Goal: Subscribe to service/newsletter

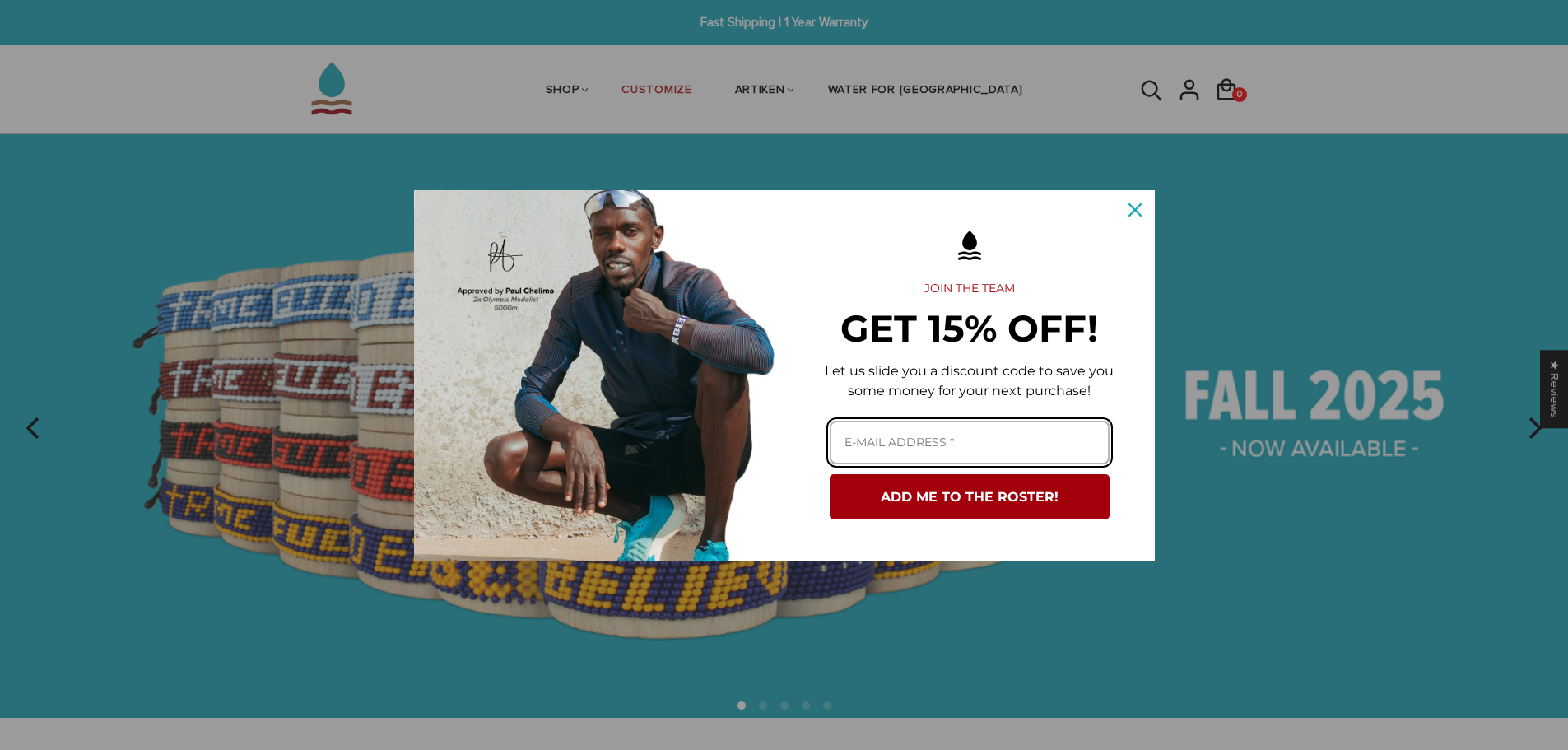
click at [961, 436] on input "Email field" at bounding box center [970, 443] width 280 height 44
type input "nuriqram24@gmail.com"
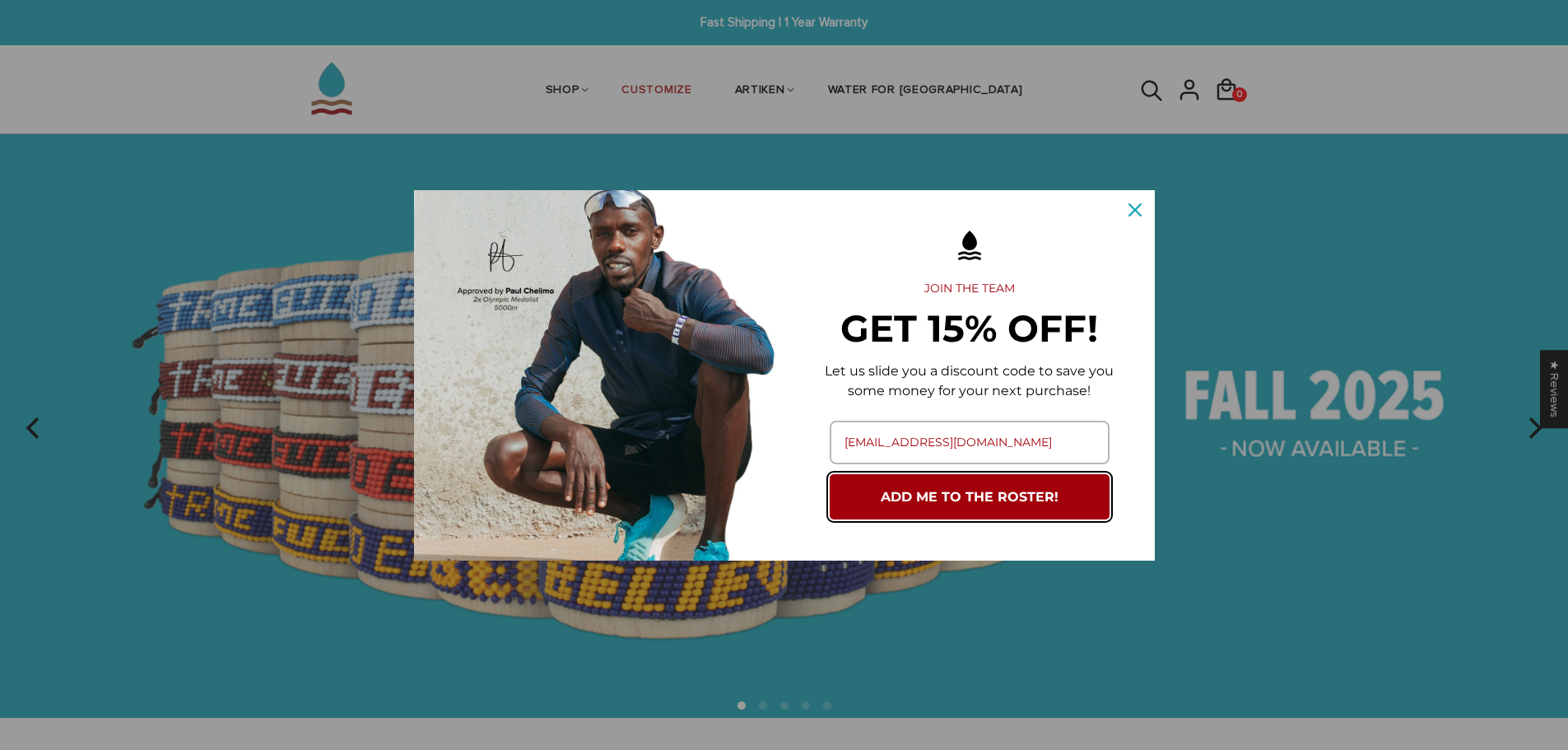
drag, startPoint x: 983, startPoint y: 500, endPoint x: 972, endPoint y: 503, distance: 11.4
click at [976, 503] on button "ADD ME TO THE ROSTER!" at bounding box center [970, 497] width 280 height 45
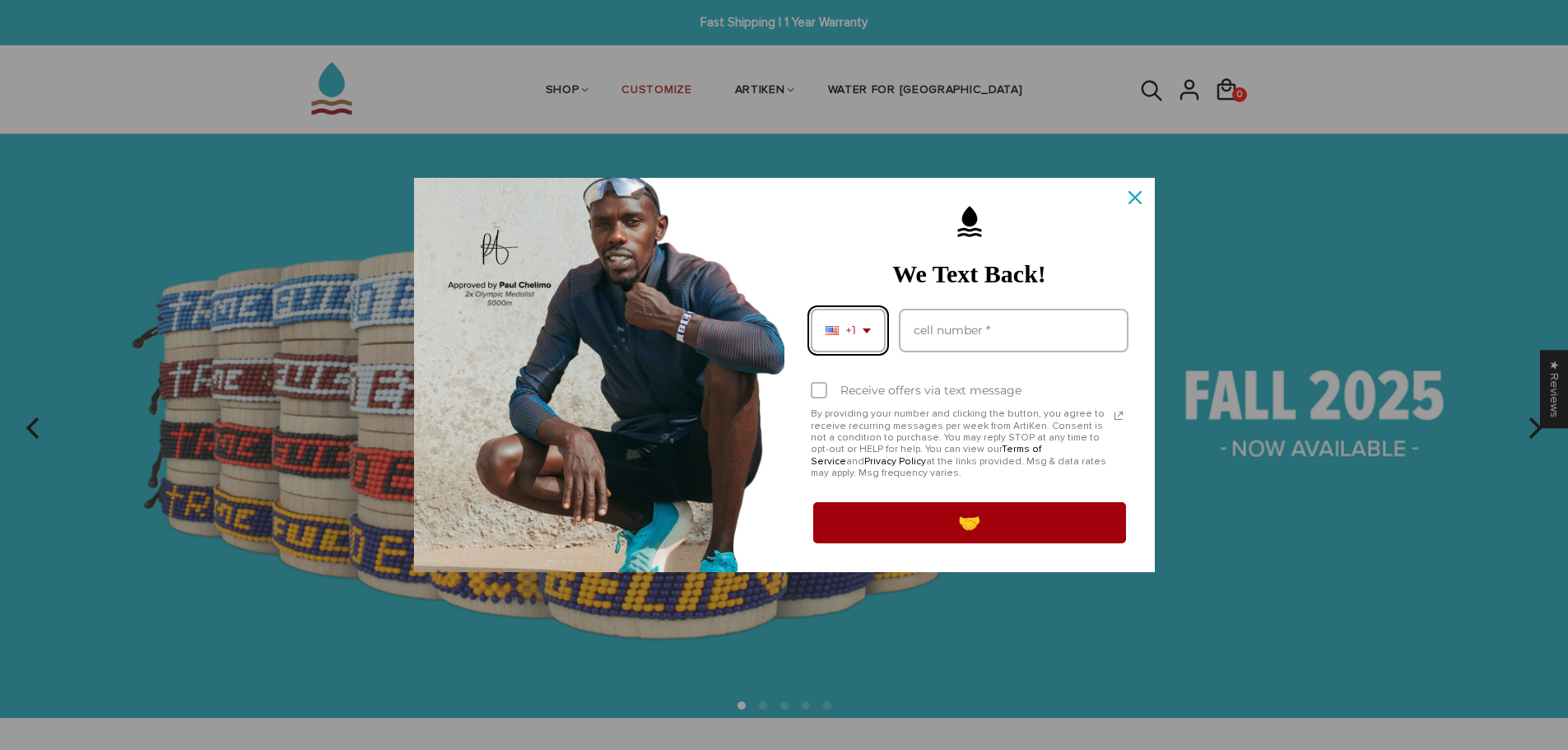
click at [869, 327] on div "+1" at bounding box center [848, 331] width 75 height 44
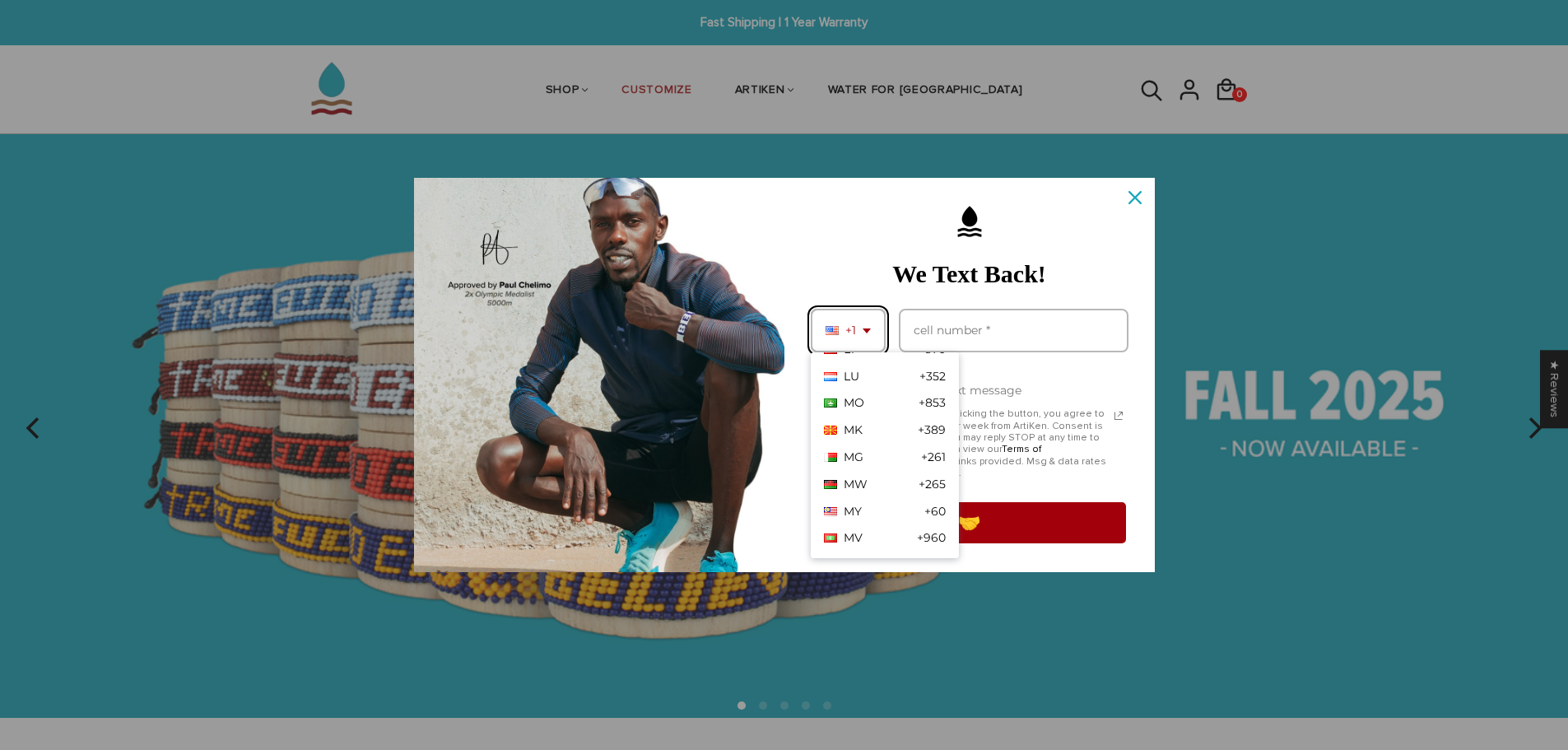
scroll to position [3295, 0]
click at [861, 484] on span "MY" at bounding box center [852, 482] width 18 height 14
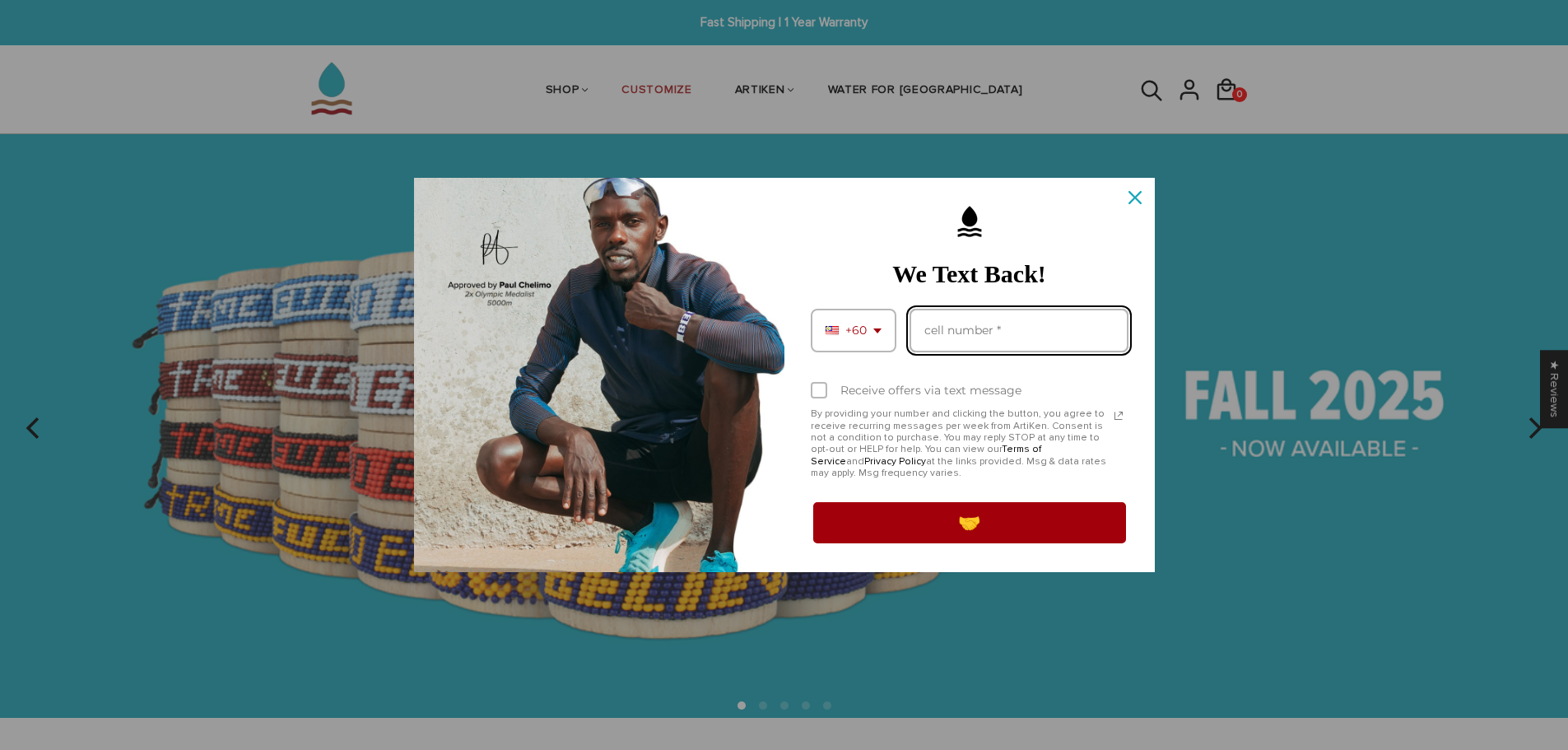
click at [949, 338] on input "Phone number field" at bounding box center [1019, 331] width 219 height 44
type input "102091171"
click at [826, 392] on div "Marketing offer form" at bounding box center [818, 390] width 16 height 16
click at [822, 392] on input "Receive offers via text message" at bounding box center [816, 392] width 11 height 11
checkbox input "true"
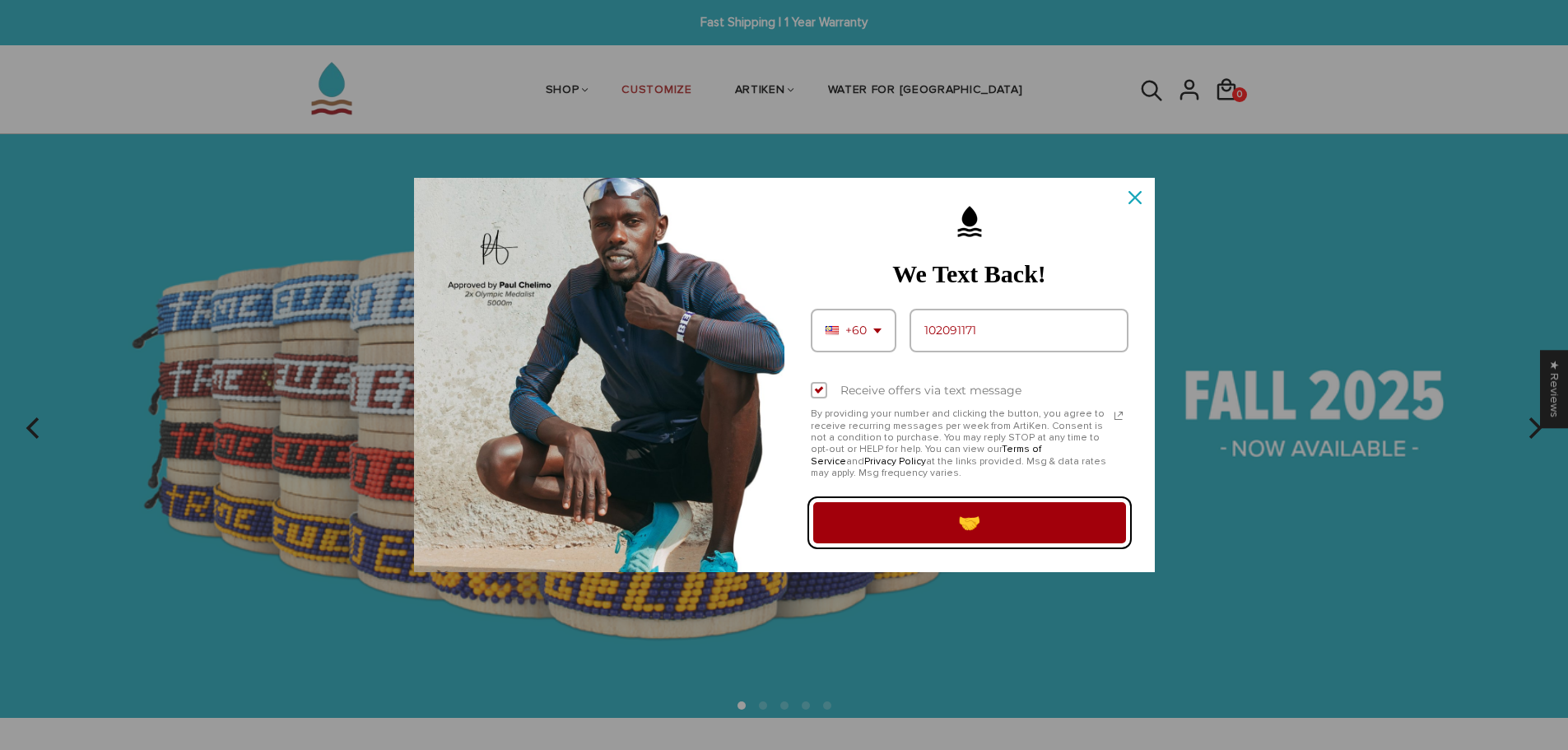
click at [915, 513] on button "🤝" at bounding box center [969, 523] width 318 height 46
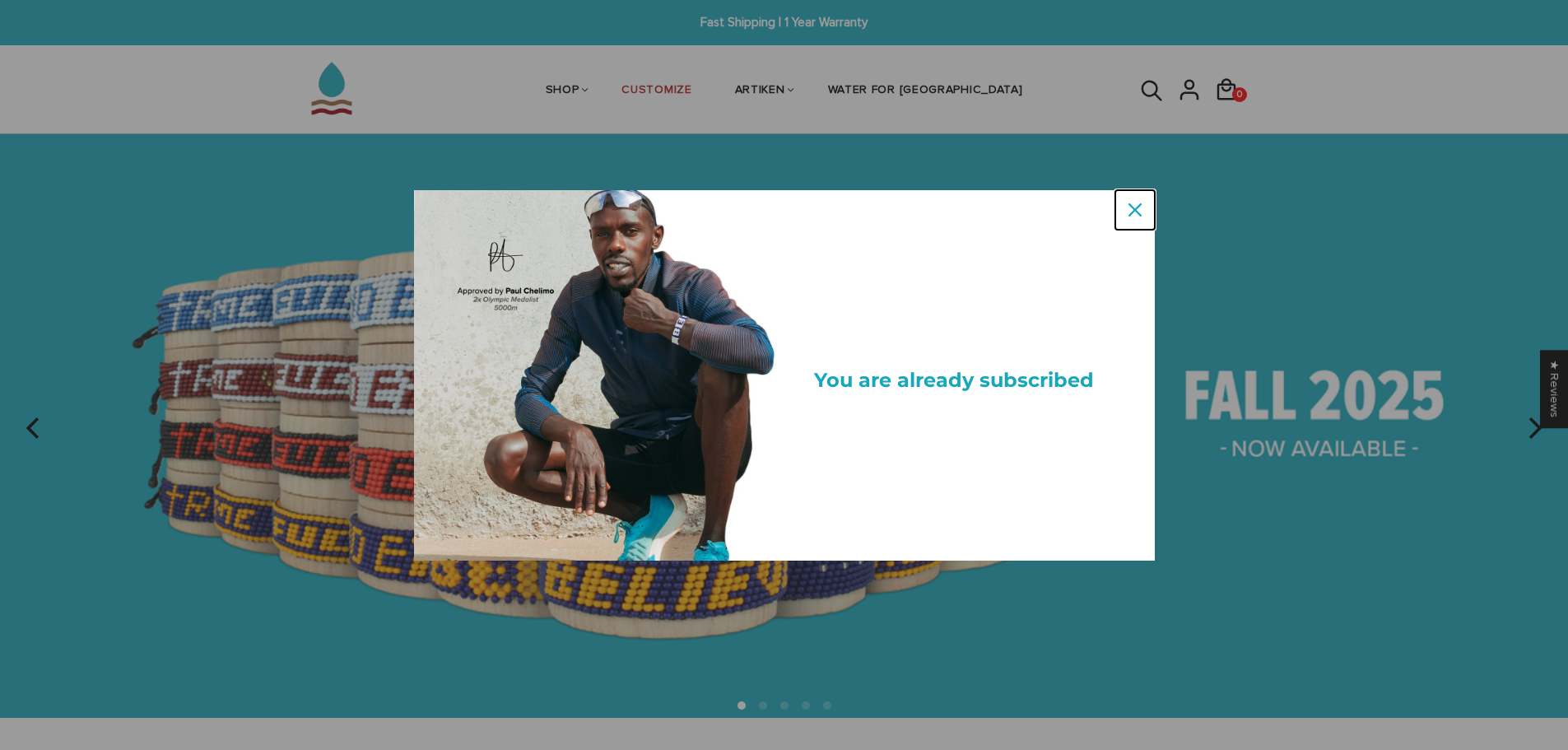
click at [1135, 206] on icon "close icon" at bounding box center [1135, 210] width 14 height 14
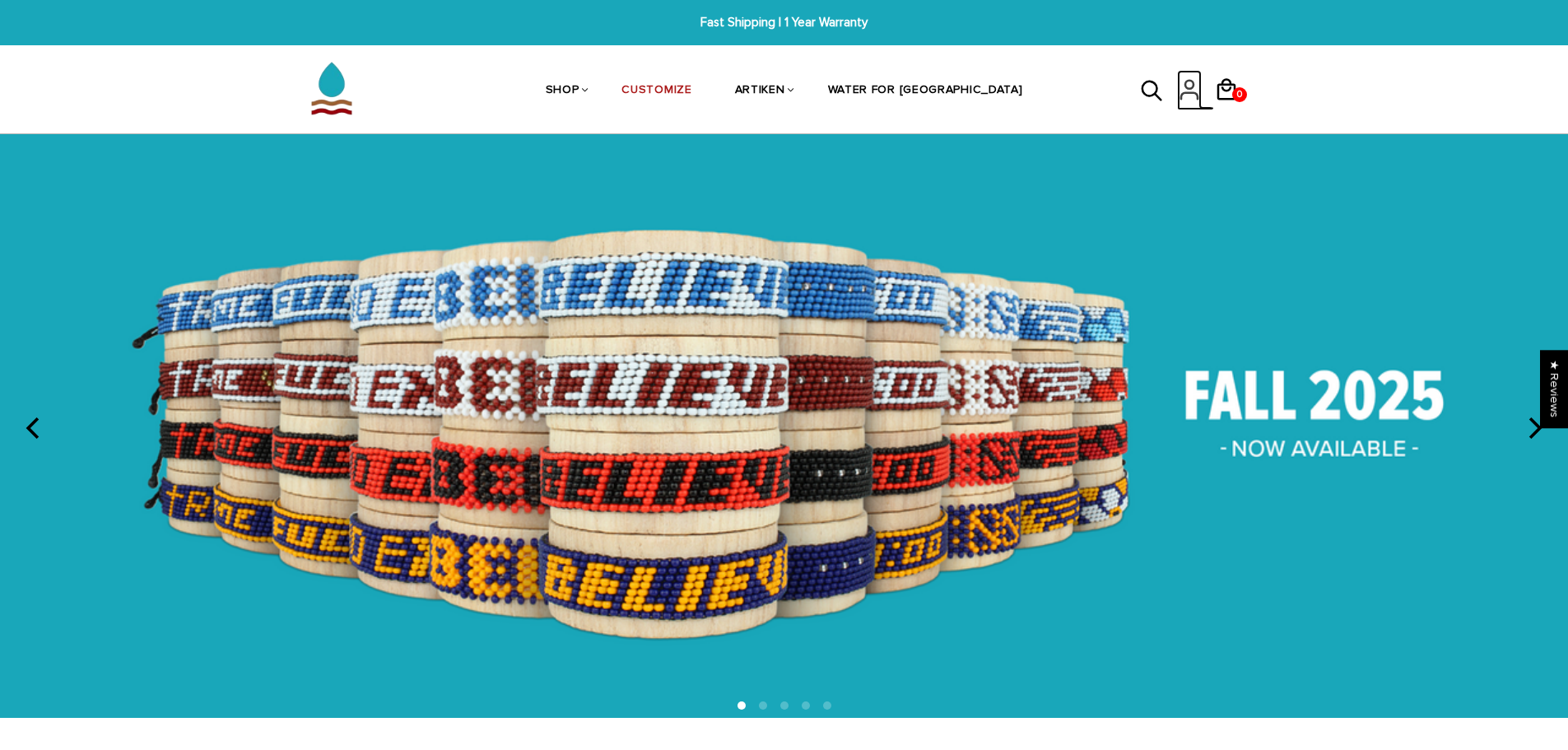
click at [1192, 102] on icon at bounding box center [1189, 90] width 25 height 40
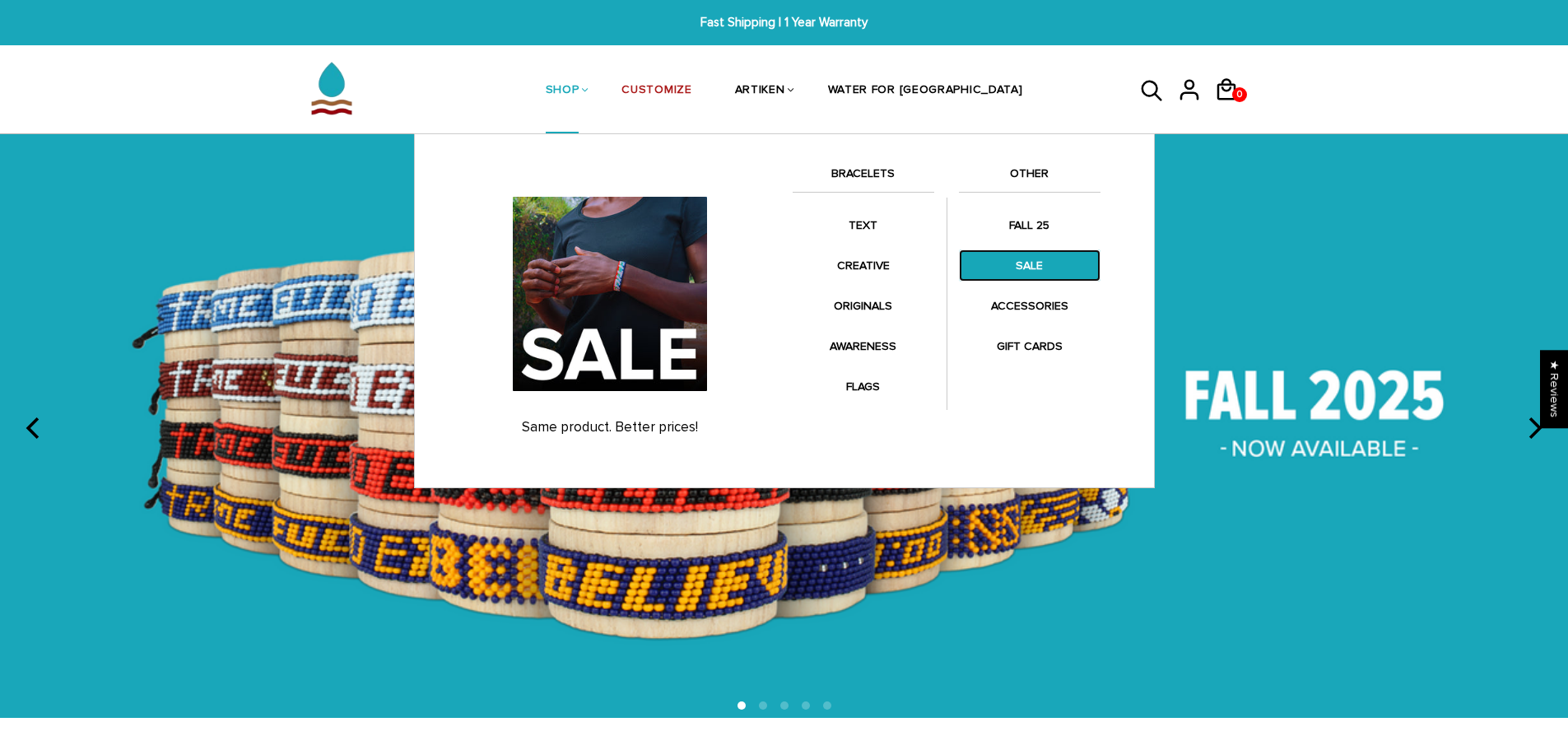
click at [1042, 264] on link "SALE" at bounding box center [1029, 265] width 141 height 32
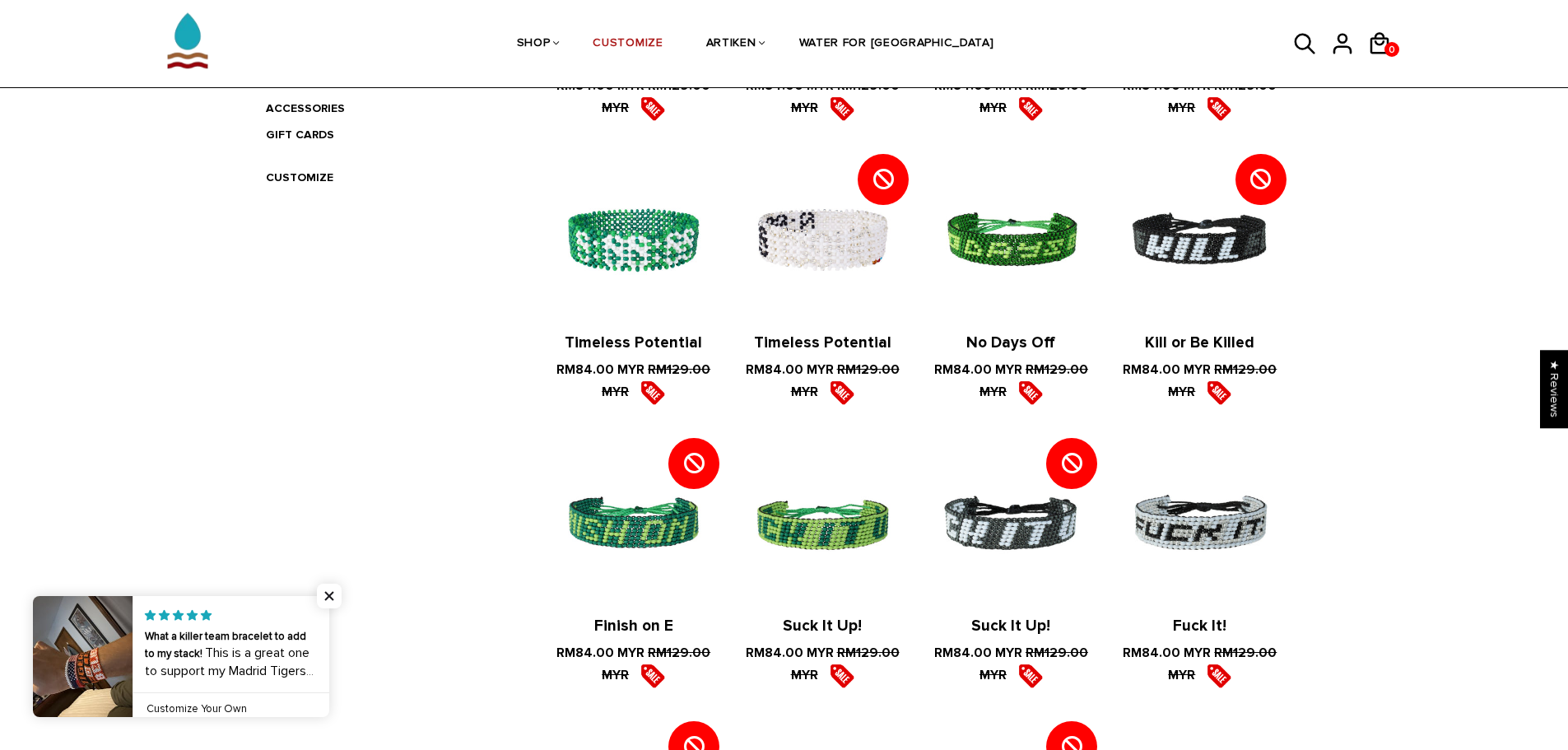
scroll to position [82, 0]
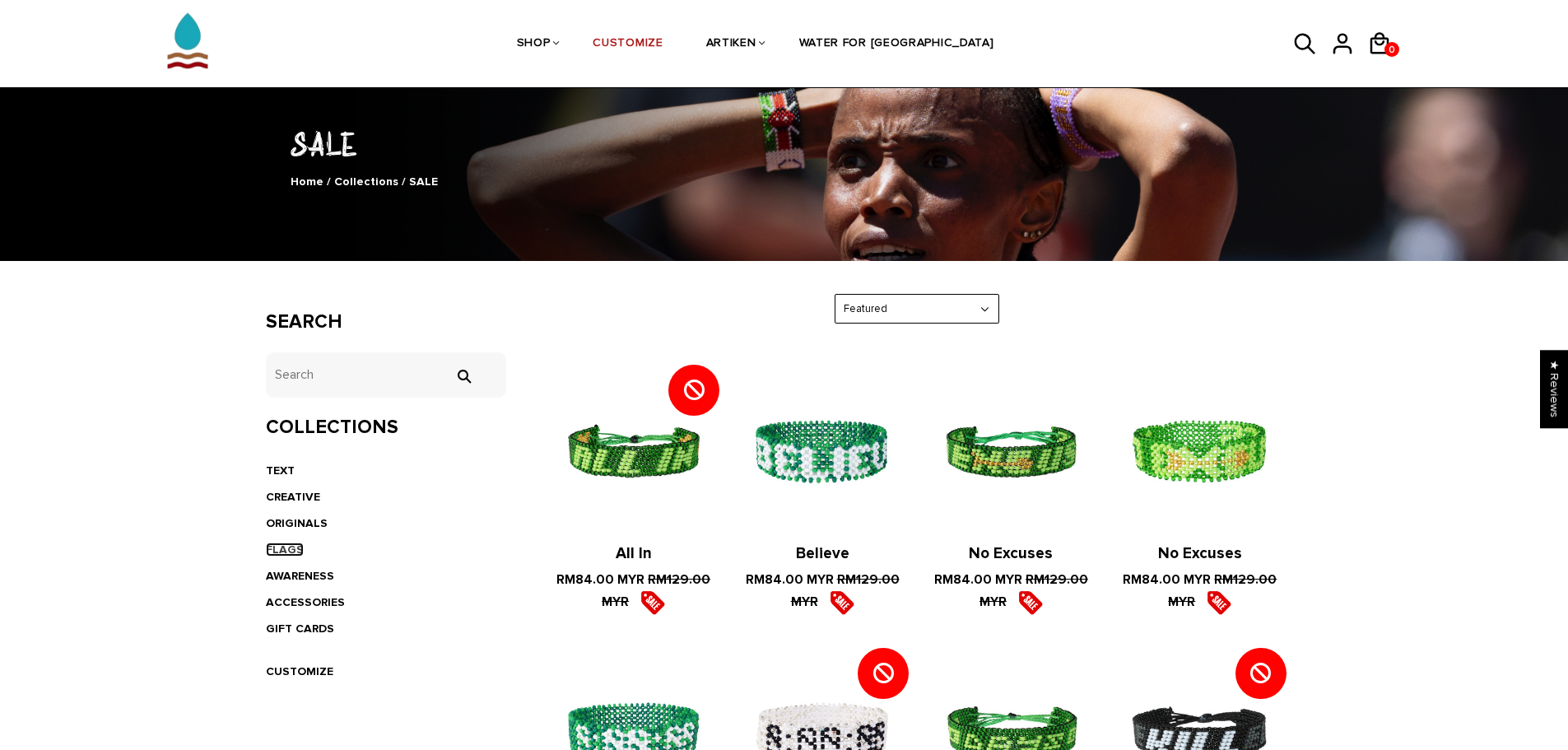
click at [274, 551] on link "FLAGS" at bounding box center [285, 549] width 38 height 14
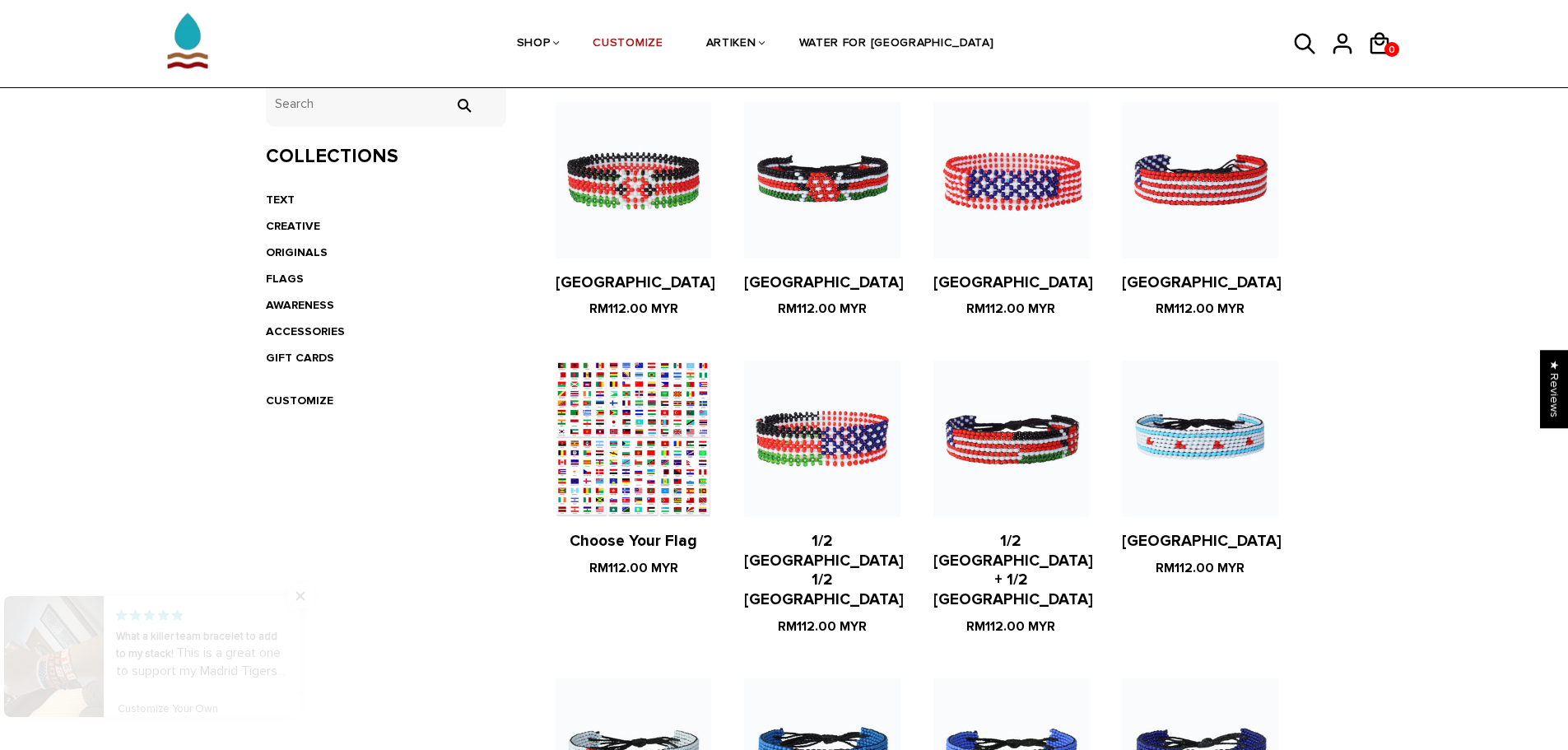
scroll to position [742, 0]
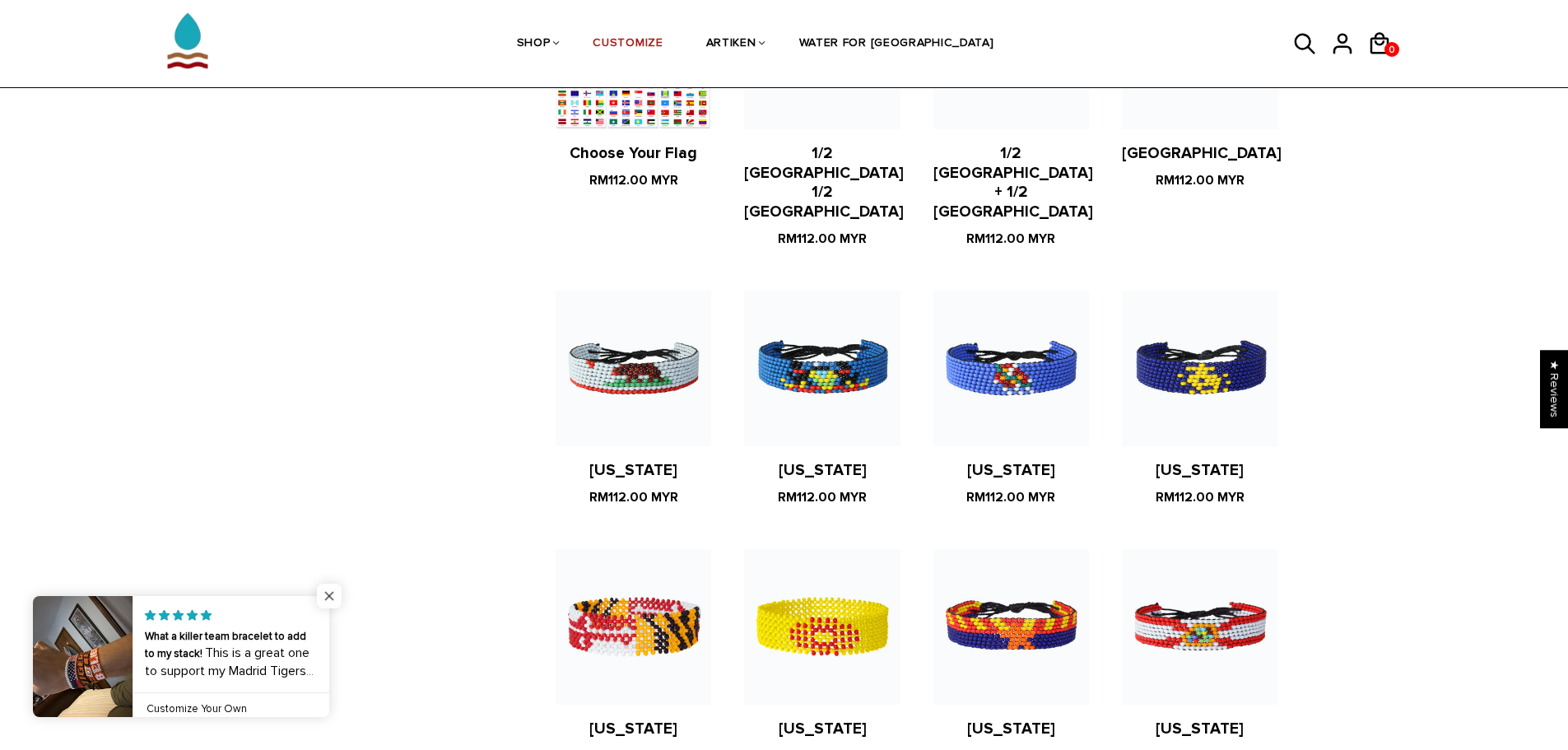
click at [329, 596] on span "Close popup widget" at bounding box center [329, 596] width 25 height 25
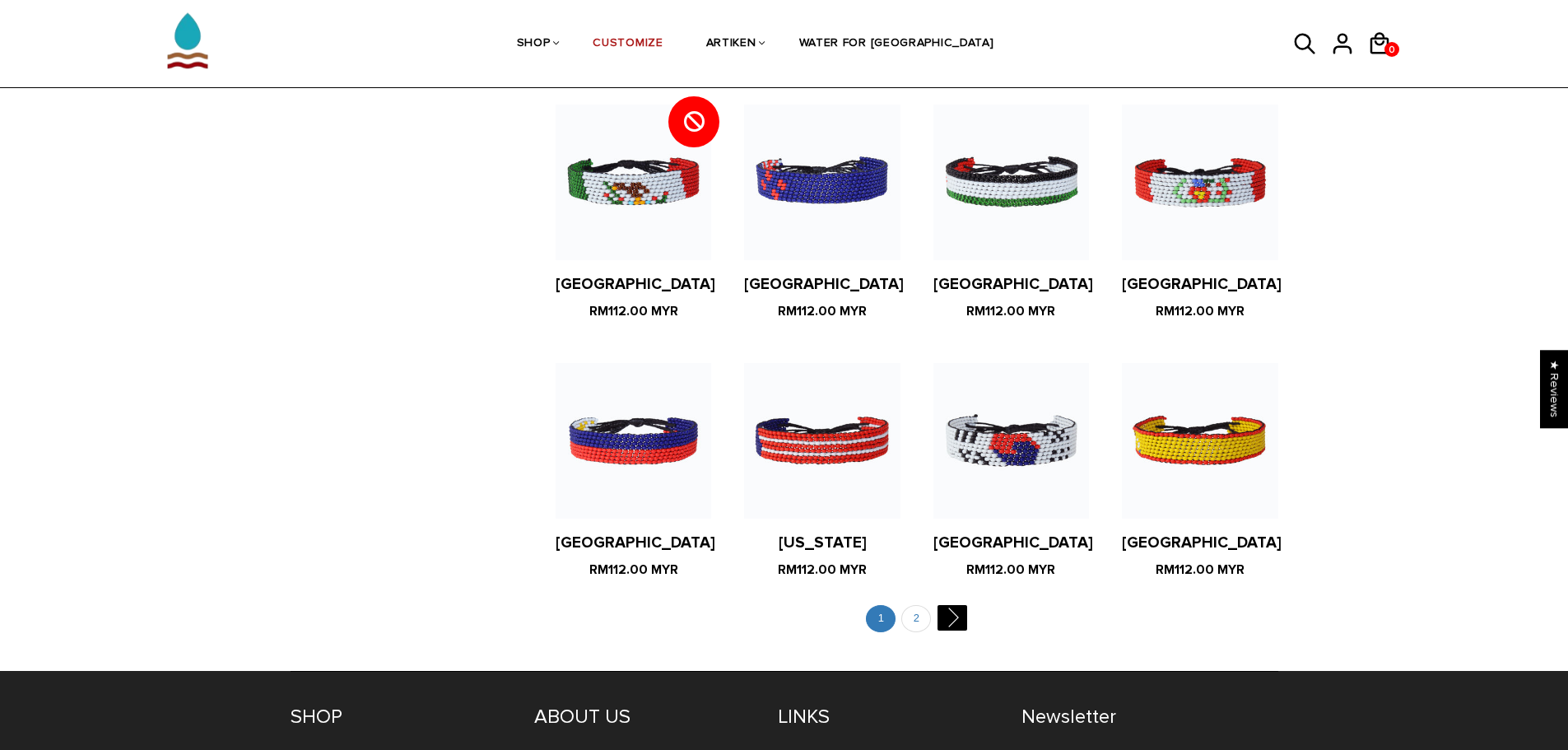
scroll to position [3047, 0]
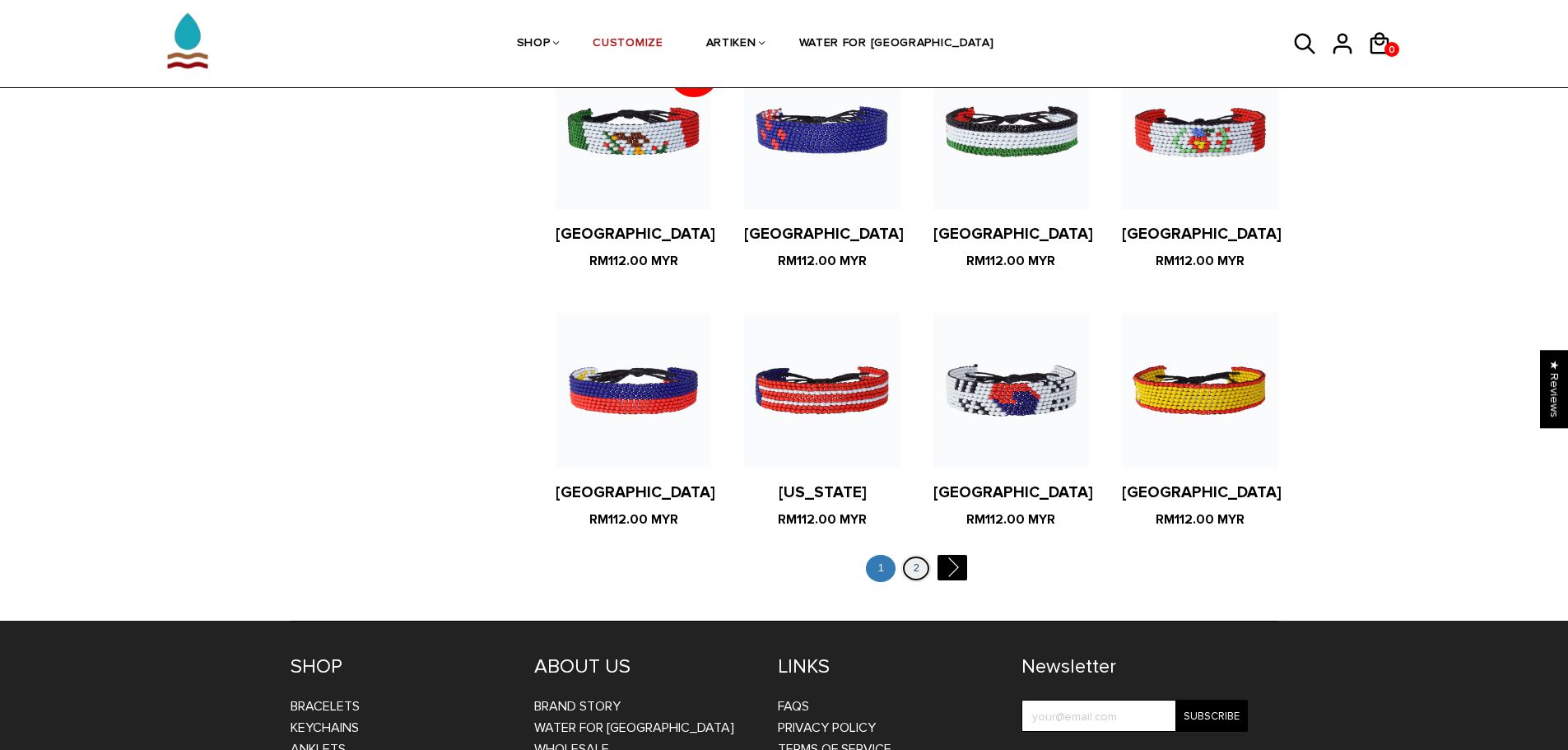
click at [912, 555] on link "2" at bounding box center [916, 569] width 30 height 27
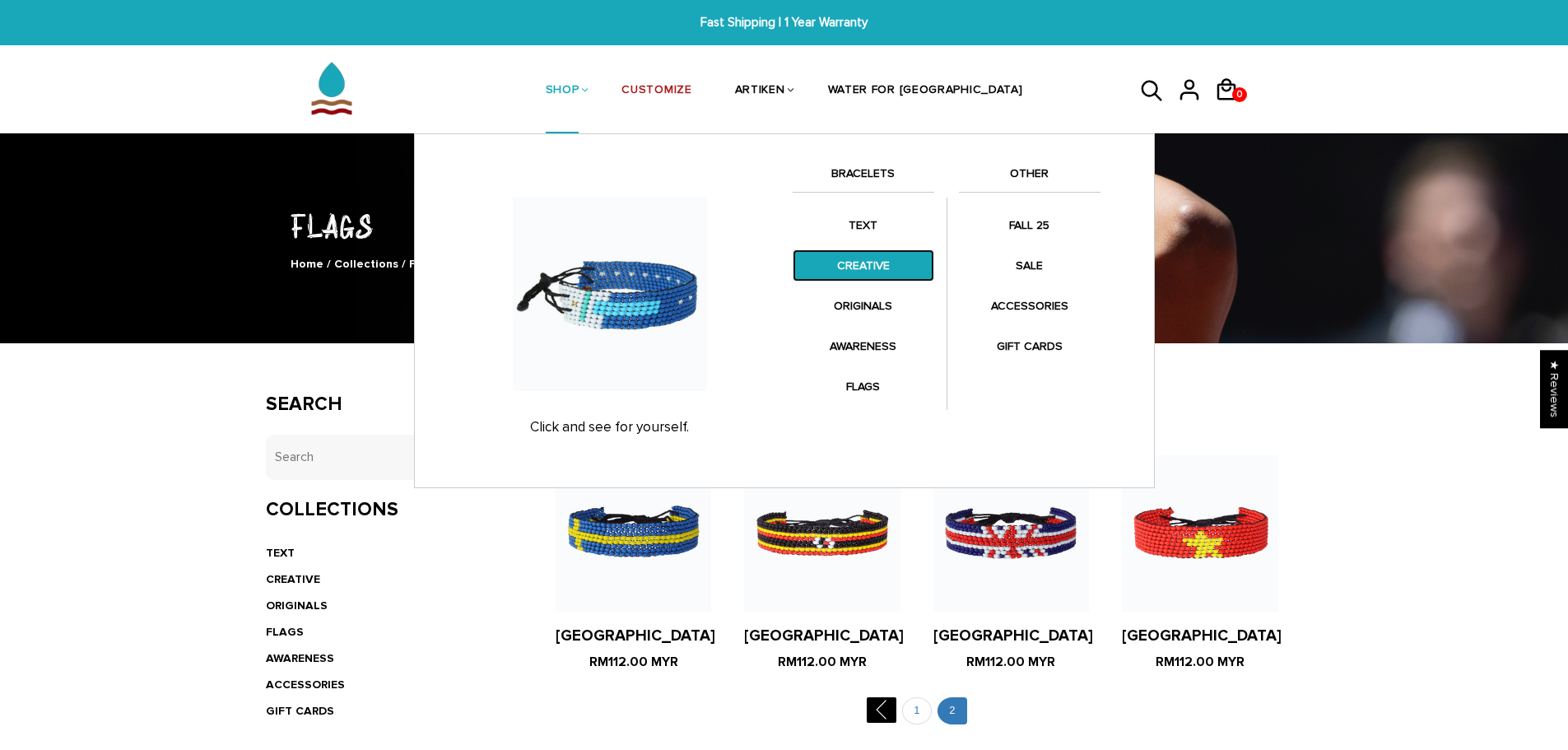
click at [827, 259] on link "CREATIVE" at bounding box center [863, 265] width 141 height 32
